Goal: Task Accomplishment & Management: Use online tool/utility

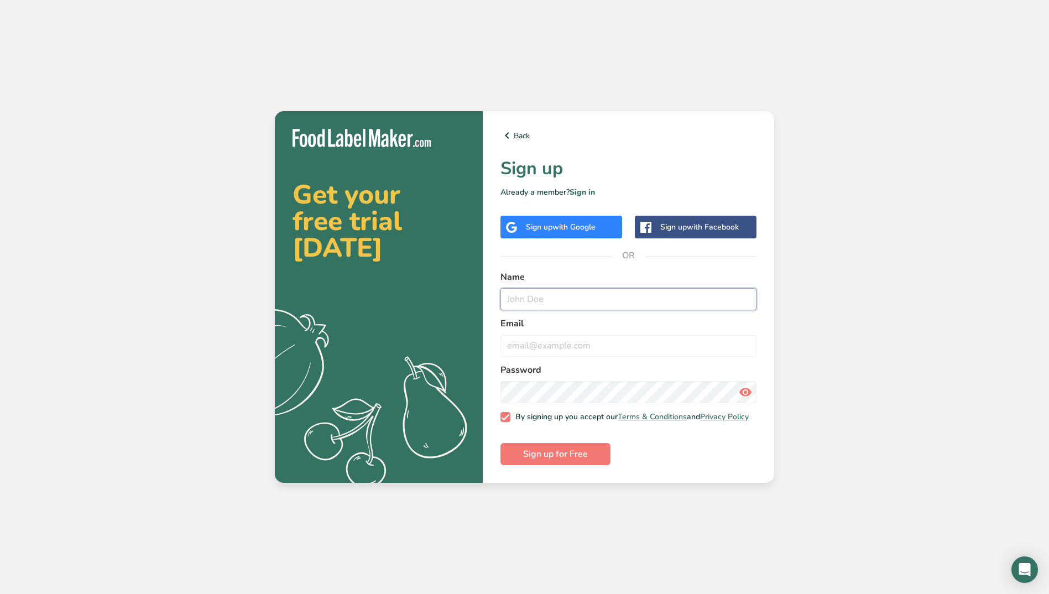
click at [559, 296] on input "text" at bounding box center [629, 299] width 256 height 22
type input "T C"
type input "[EMAIL_ADDRESS][DOMAIN_NAME]"
click at [569, 448] on button "Sign up for Free" at bounding box center [556, 454] width 110 height 22
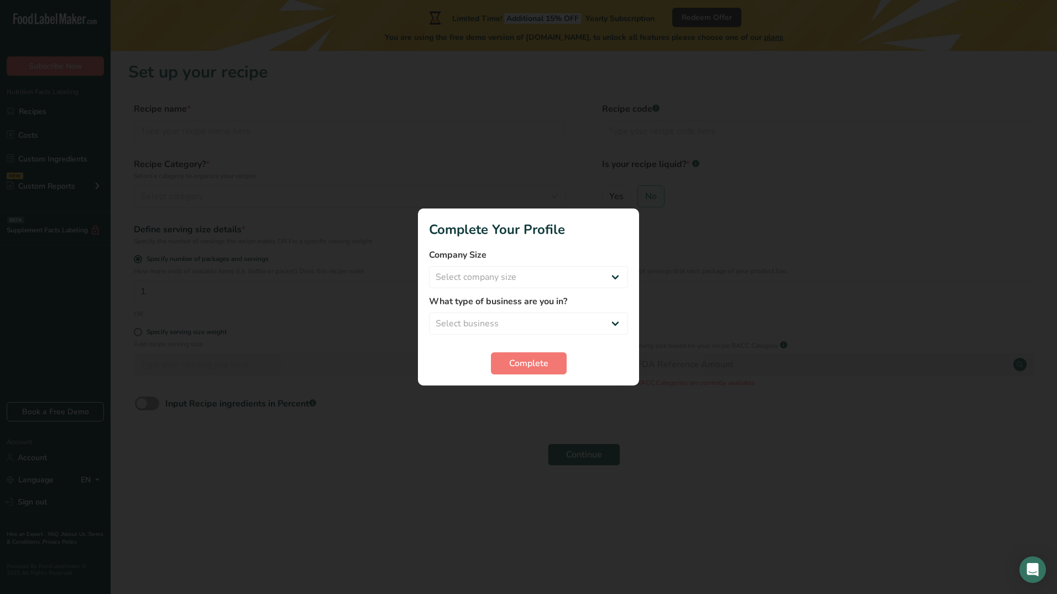
click at [543, 265] on div "Company Size Select company size Fewer than 10 Employees 10 to 50 Employees 51 …" at bounding box center [528, 268] width 199 height 40
click at [543, 277] on select "Select company size Fewer than 10 Employees 10 to 50 Employees 51 to 500 Employ…" at bounding box center [528, 277] width 199 height 22
select select "3"
click at [429, 266] on select "Select company size Fewer than 10 Employees 10 to 50 Employees 51 to 500 Employ…" at bounding box center [528, 277] width 199 height 22
click at [529, 320] on select "Select business Packaged Food Manufacturer Restaurant & Cafe Bakery Meal Plans …" at bounding box center [528, 323] width 199 height 22
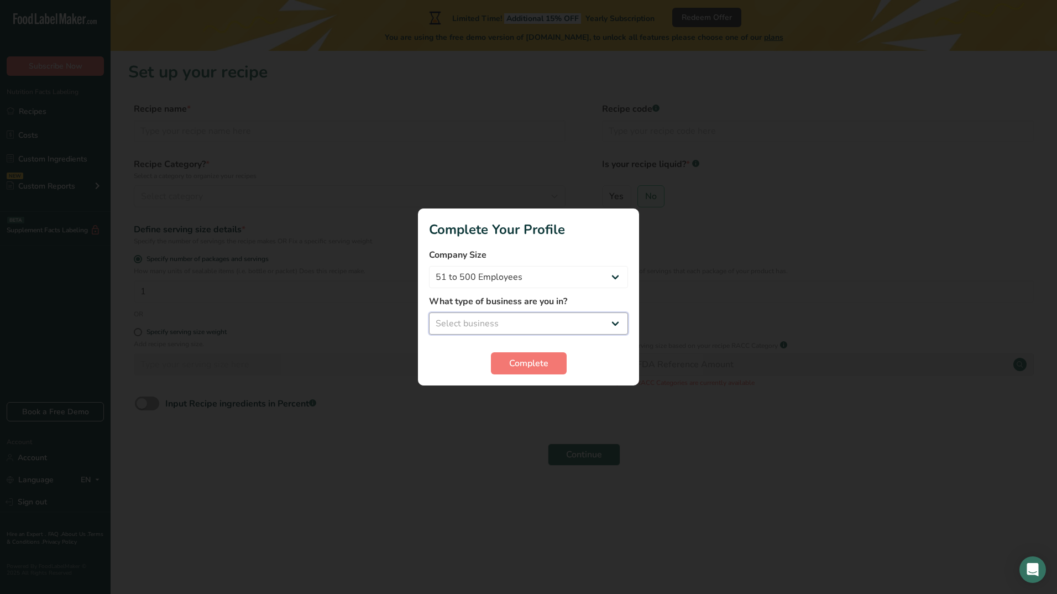
select select "1"
click at [429, 312] on select "Select business Packaged Food Manufacturer Restaurant & Cafe Bakery Meal Plans …" at bounding box center [528, 323] width 199 height 22
click at [534, 364] on span "Complete" at bounding box center [528, 363] width 39 height 13
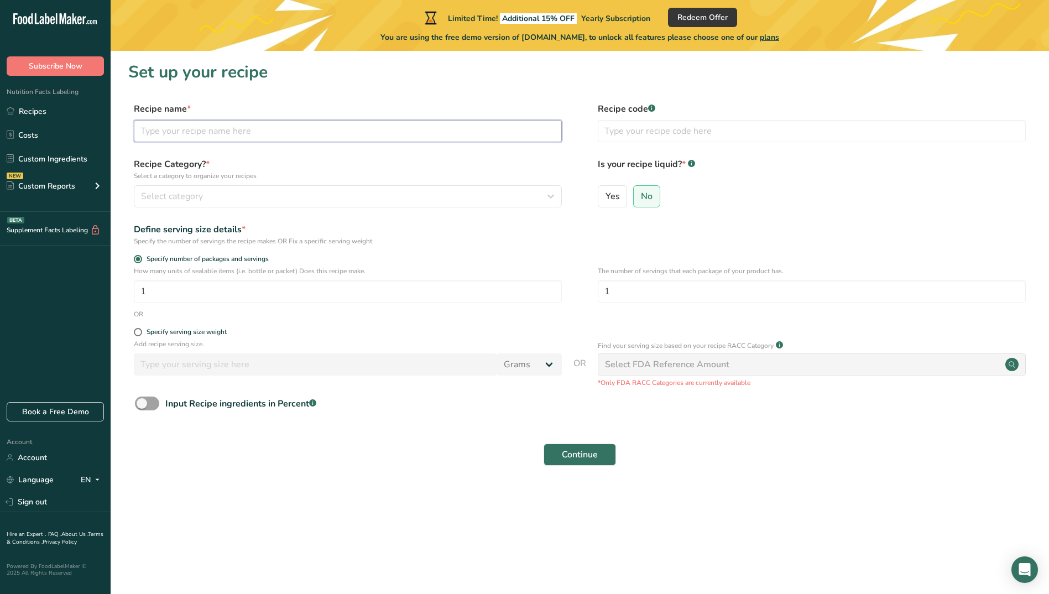
click at [178, 132] on input "text" at bounding box center [348, 131] width 428 height 22
type input "1"
click at [165, 196] on span "Select category" at bounding box center [172, 196] width 62 height 13
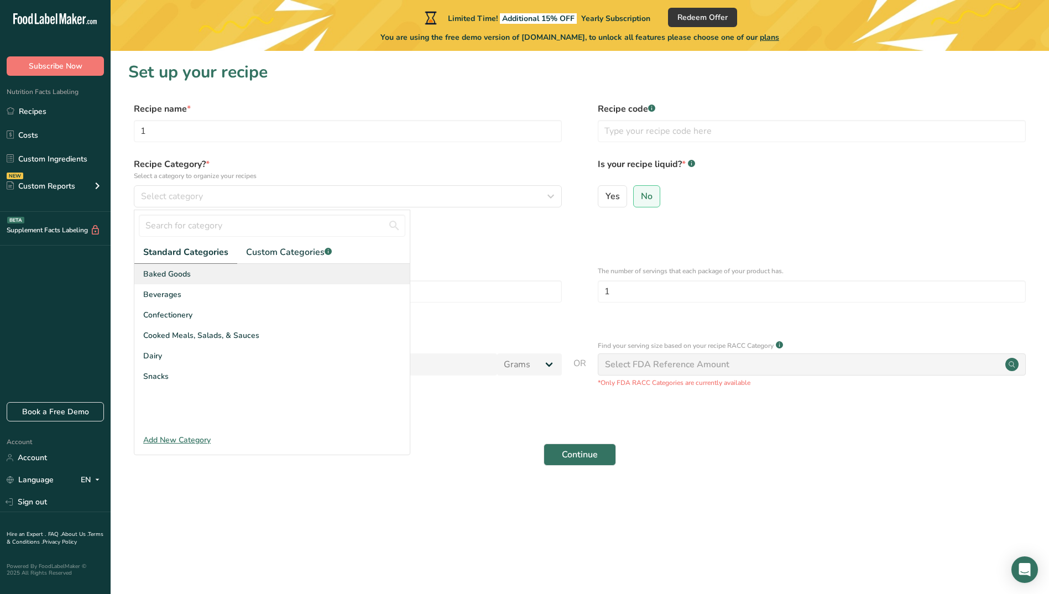
click at [162, 274] on span "Baked Goods" at bounding box center [167, 274] width 48 height 12
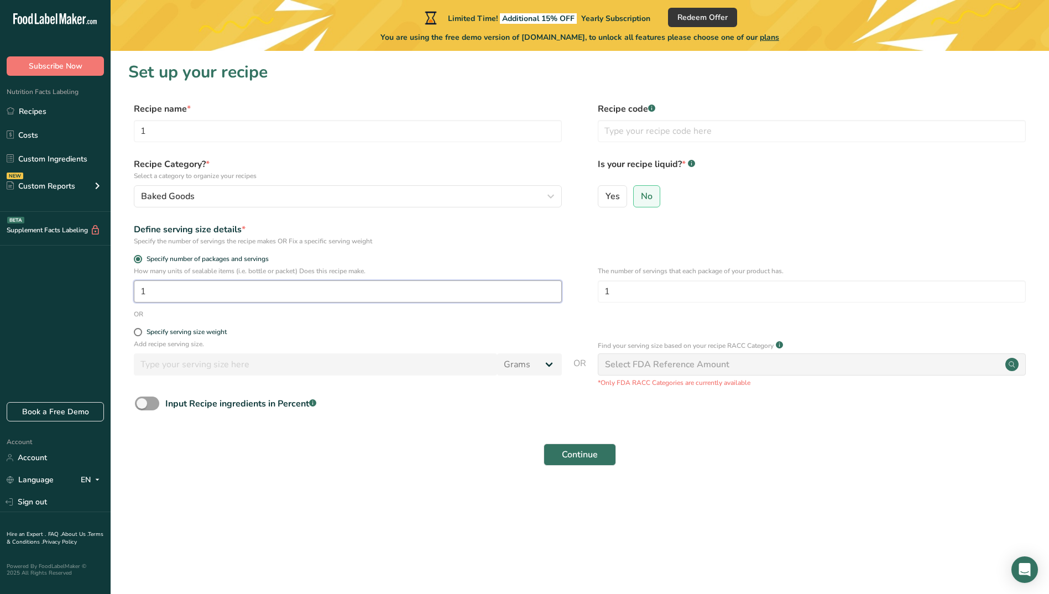
drag, startPoint x: 238, startPoint y: 298, endPoint x: -2, endPoint y: 307, distance: 240.2
click at [0, 307] on html ".a-20{fill:#fff;} Subscribe Now Nutrition Facts Labeling Recipes Costs Custom I…" at bounding box center [524, 297] width 1049 height 594
type input "2.3"
click at [140, 330] on span at bounding box center [138, 332] width 8 height 8
click at [140, 330] on input "Specify serving size weight" at bounding box center [137, 332] width 7 height 7
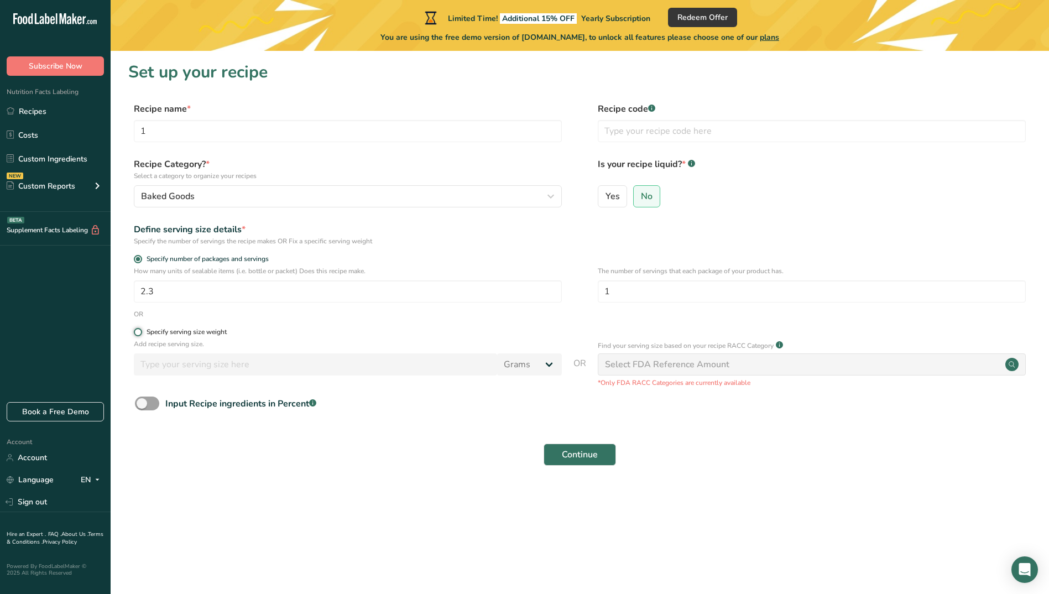
radio input "true"
radio input "false"
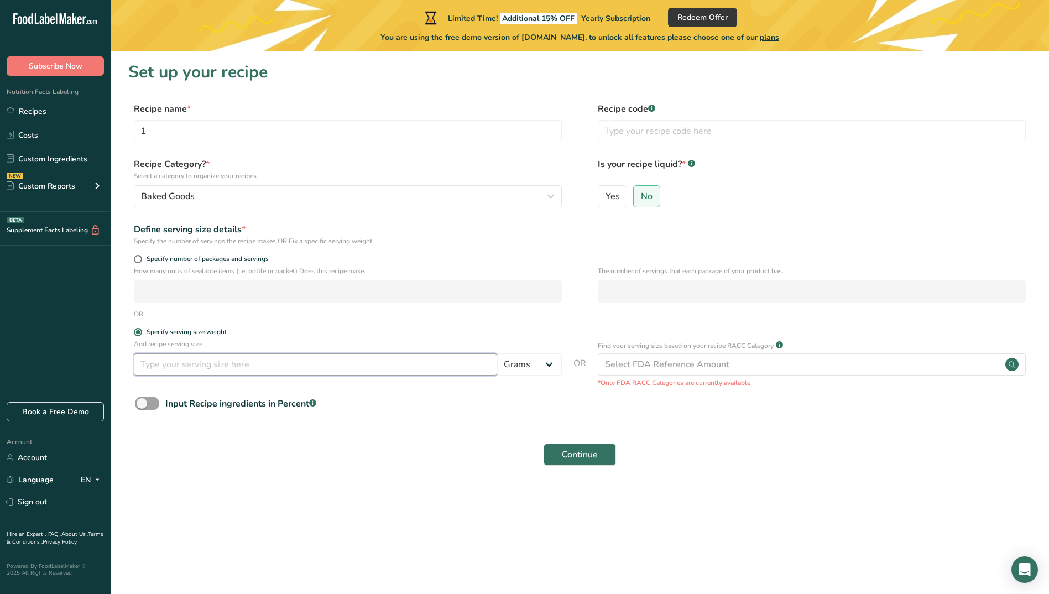
click at [182, 361] on input "number" at bounding box center [315, 364] width 363 height 22
type input "150"
click at [736, 125] on input "text" at bounding box center [812, 131] width 428 height 22
click at [136, 260] on span at bounding box center [138, 259] width 8 height 8
click at [136, 260] on input "Specify number of packages and servings" at bounding box center [137, 259] width 7 height 7
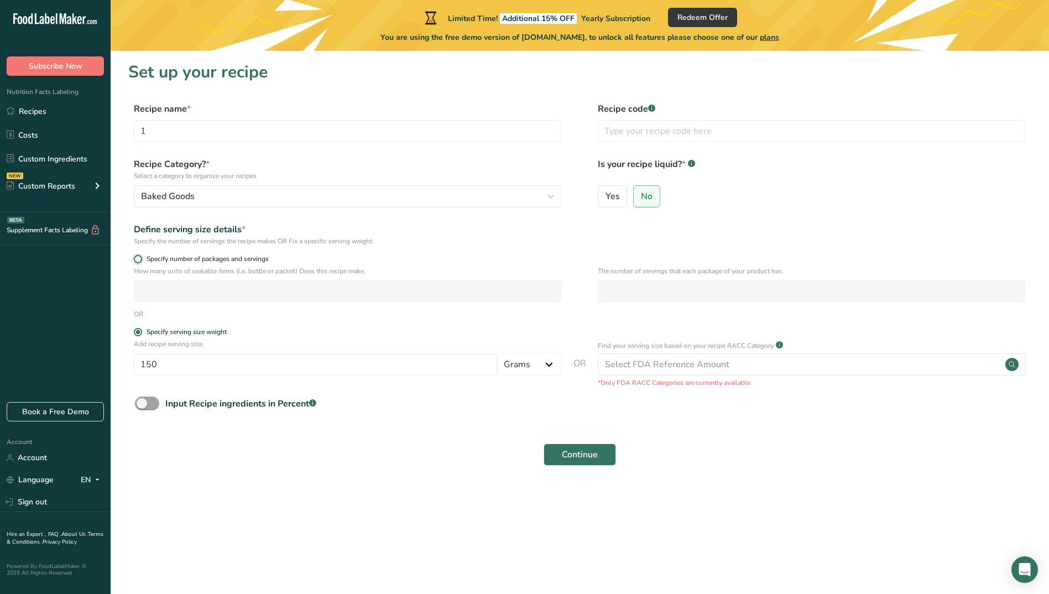
radio input "true"
radio input "false"
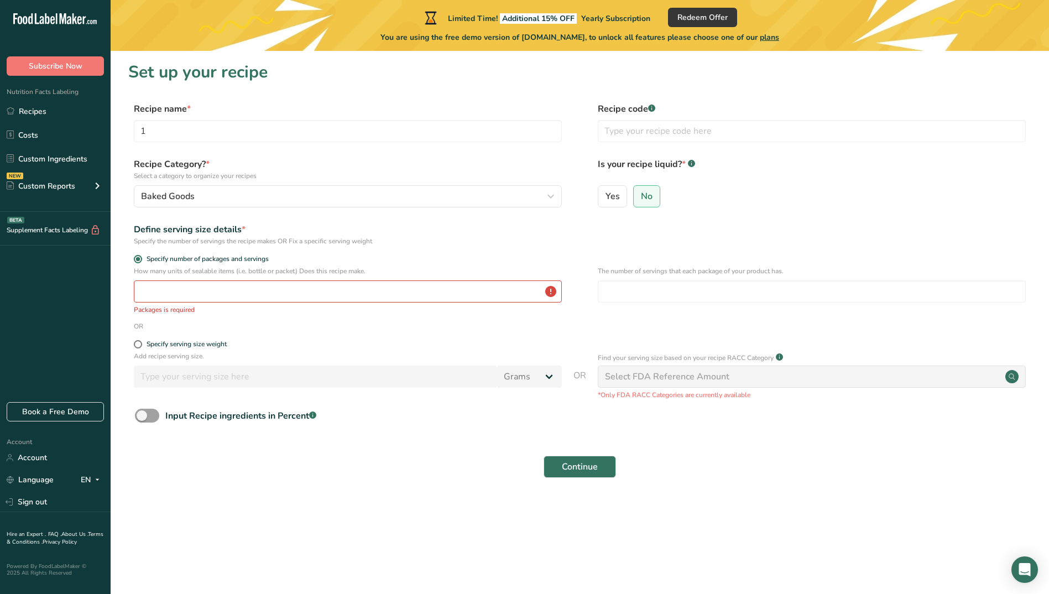
click at [132, 346] on div "Specify serving size weight" at bounding box center [579, 345] width 903 height 11
click at [136, 345] on span at bounding box center [138, 344] width 8 height 8
click at [136, 345] on input "Specify serving size weight" at bounding box center [137, 344] width 7 height 7
radio input "true"
radio input "false"
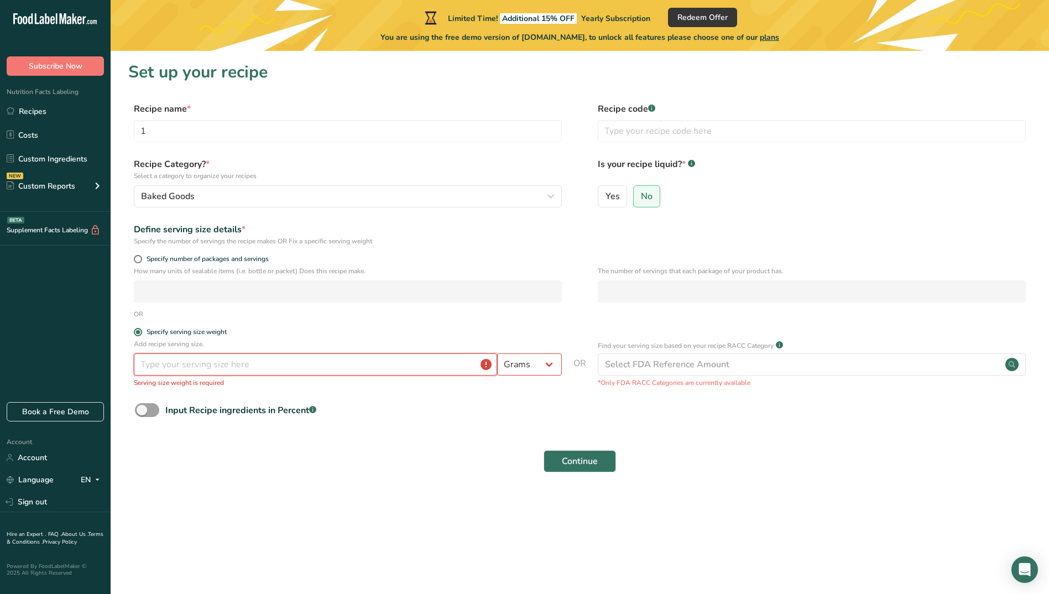
click at [165, 362] on input "number" at bounding box center [315, 364] width 363 height 22
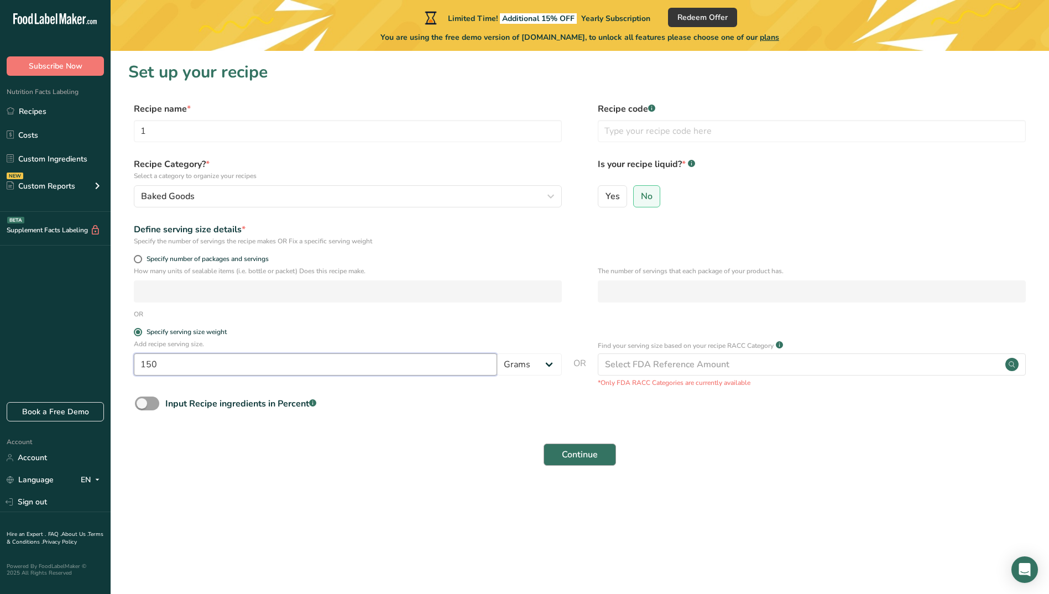
type input "150"
click at [557, 456] on button "Continue" at bounding box center [580, 455] width 72 height 22
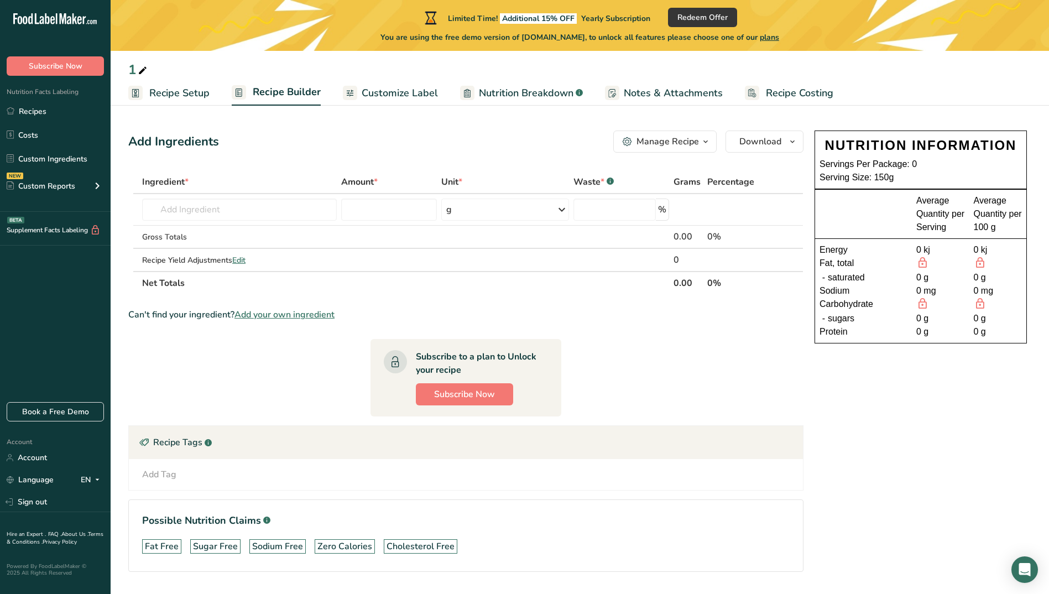
click at [540, 100] on span "Nutrition Breakdown" at bounding box center [526, 93] width 95 height 15
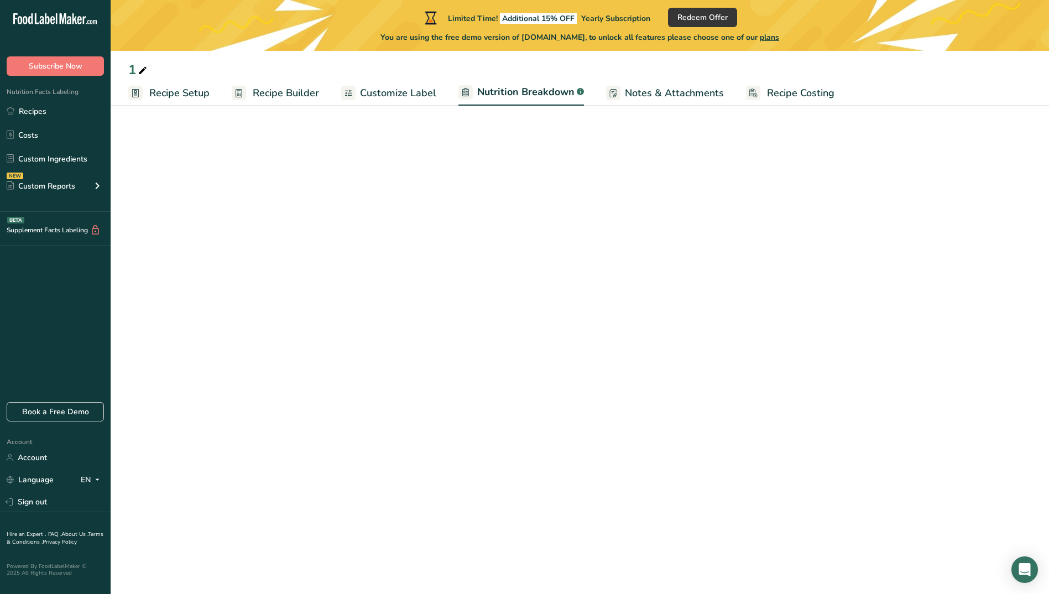
select select "Calories"
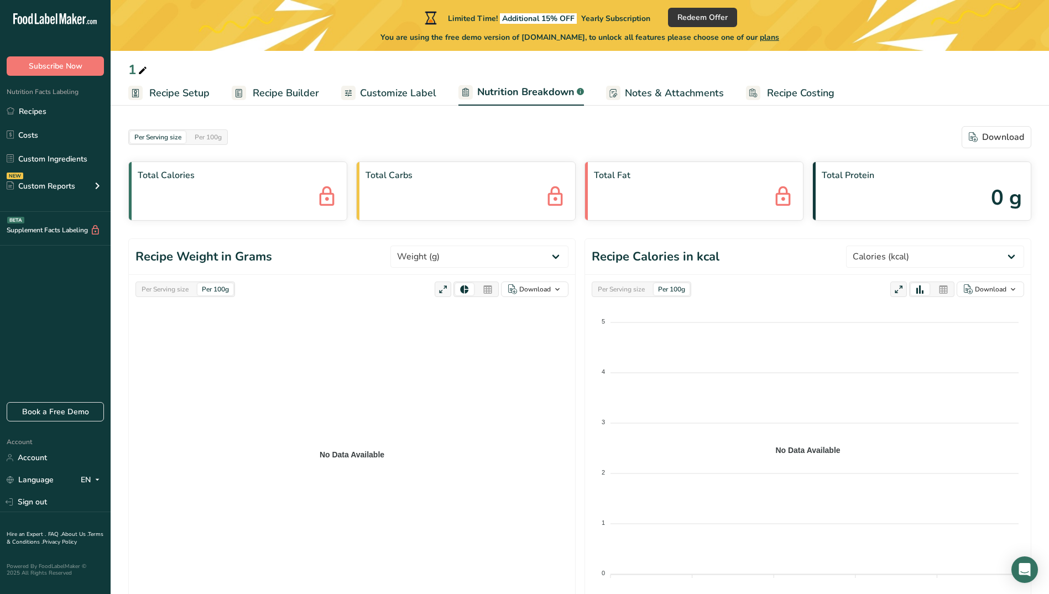
click at [363, 92] on span "Customize Label" at bounding box center [398, 93] width 76 height 15
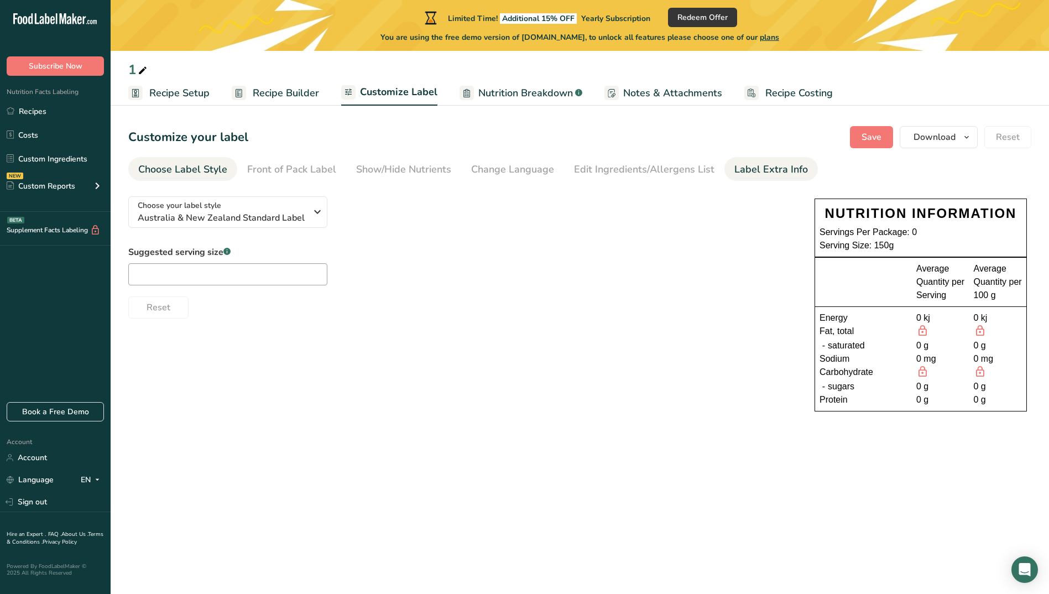
click at [783, 164] on div "Label Extra Info" at bounding box center [771, 169] width 74 height 15
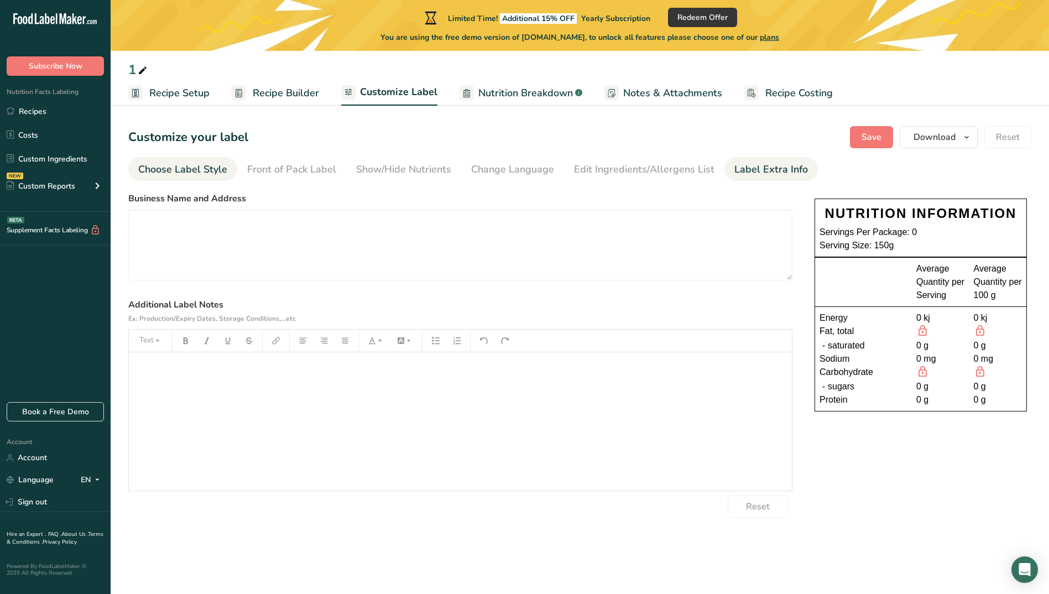
click at [171, 169] on div "Choose Label Style" at bounding box center [182, 169] width 89 height 15
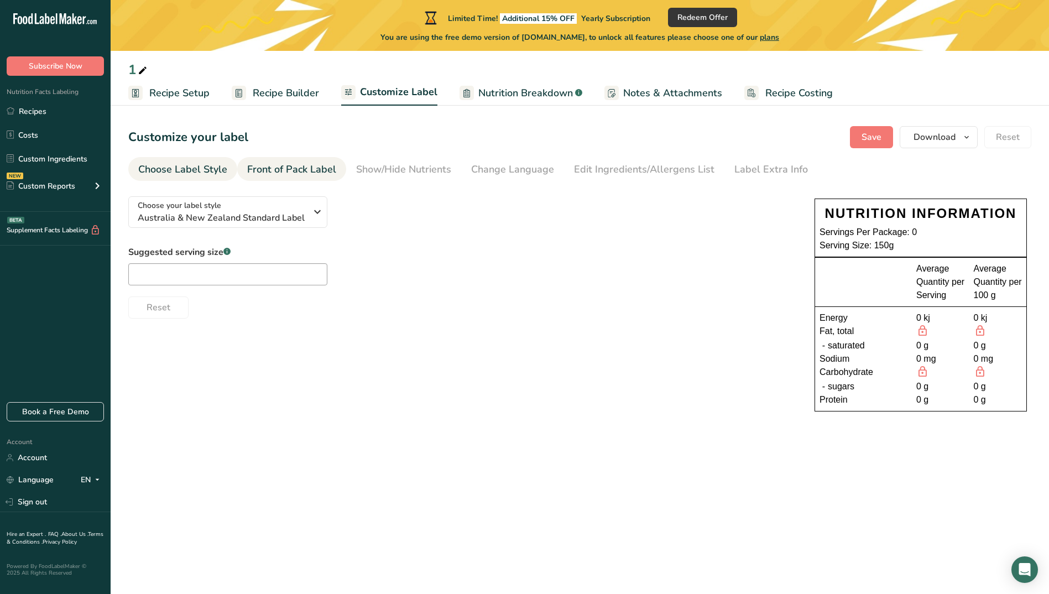
click at [298, 163] on div "Front of Pack Label" at bounding box center [291, 169] width 89 height 15
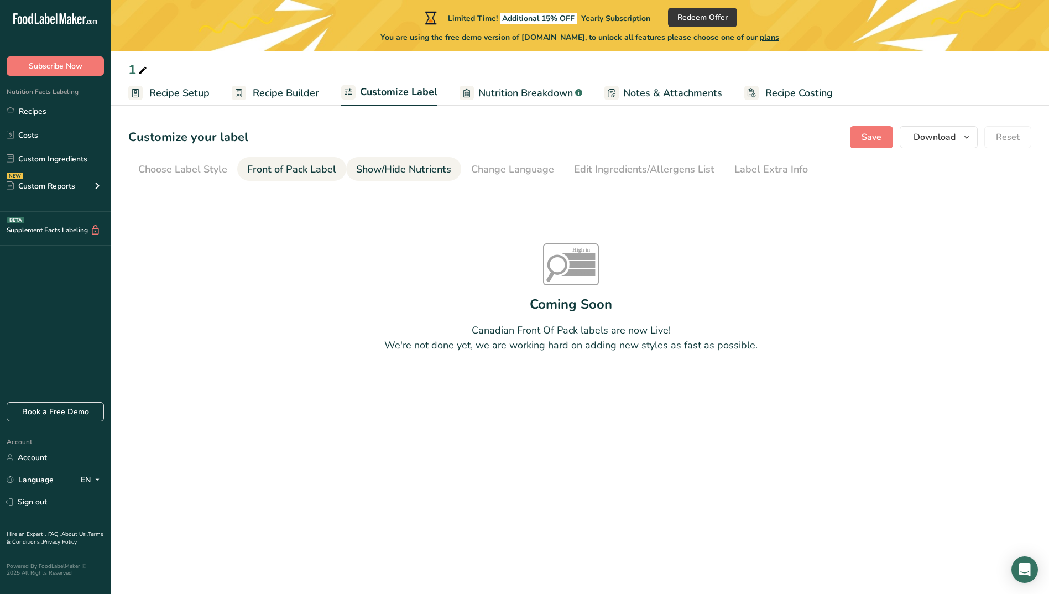
click at [415, 160] on link "Show/Hide Nutrients" at bounding box center [403, 169] width 95 height 25
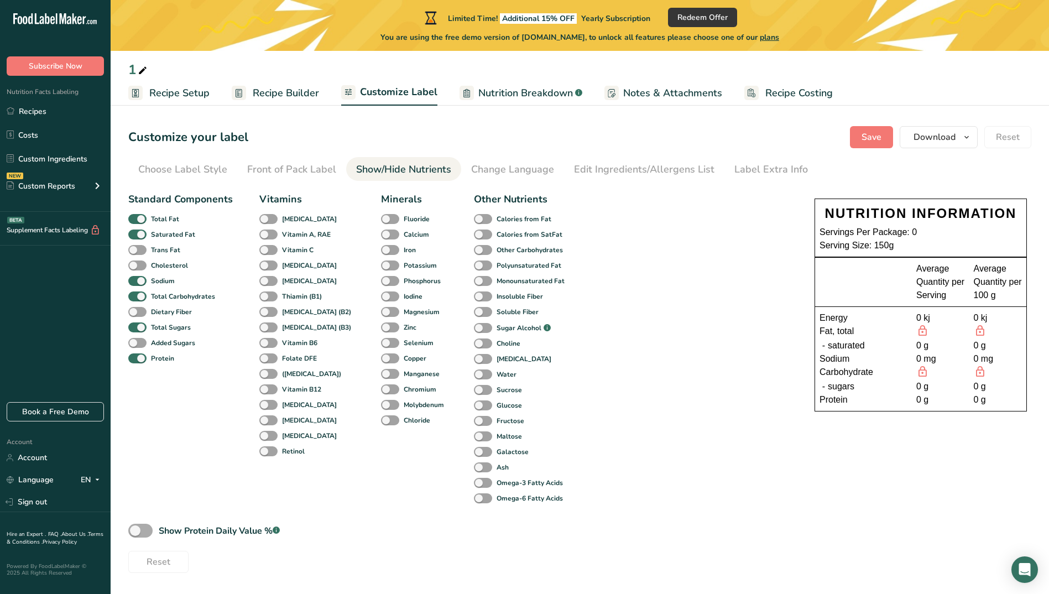
click at [139, 529] on span at bounding box center [140, 531] width 24 height 14
click at [136, 529] on input "Show Protein Daily Value % .a-a{fill:#347362;}.b-a{fill:#fff;}" at bounding box center [131, 530] width 7 height 7
checkbox input "true"
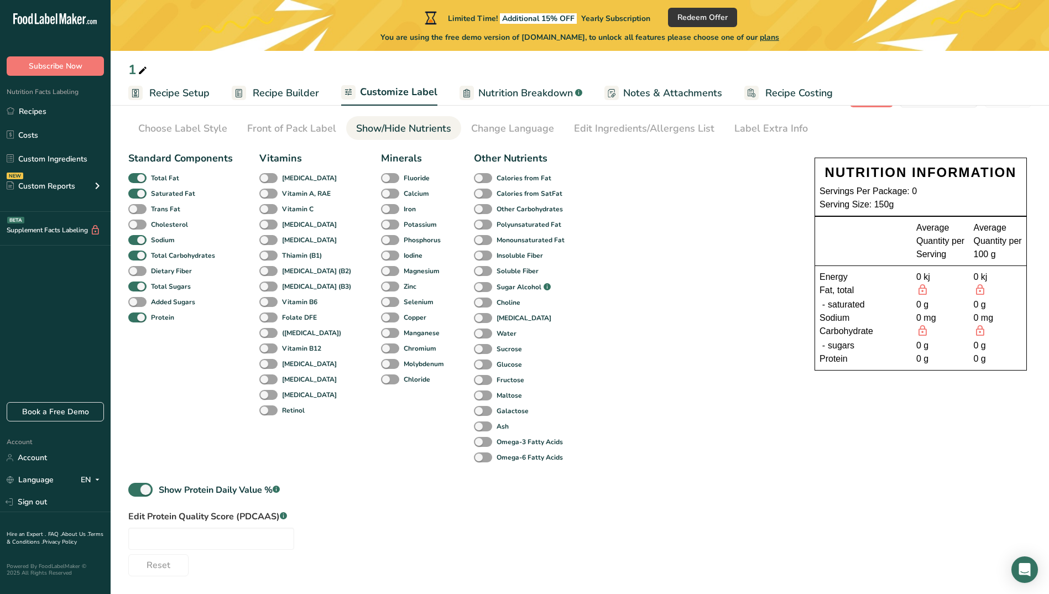
click at [411, 512] on div "Standard Components Total Fat Saturated Fat Trans Fat [MEDICAL_DATA] Sodium Tot…" at bounding box center [460, 362] width 664 height 430
